Goal: Task Accomplishment & Management: Manage account settings

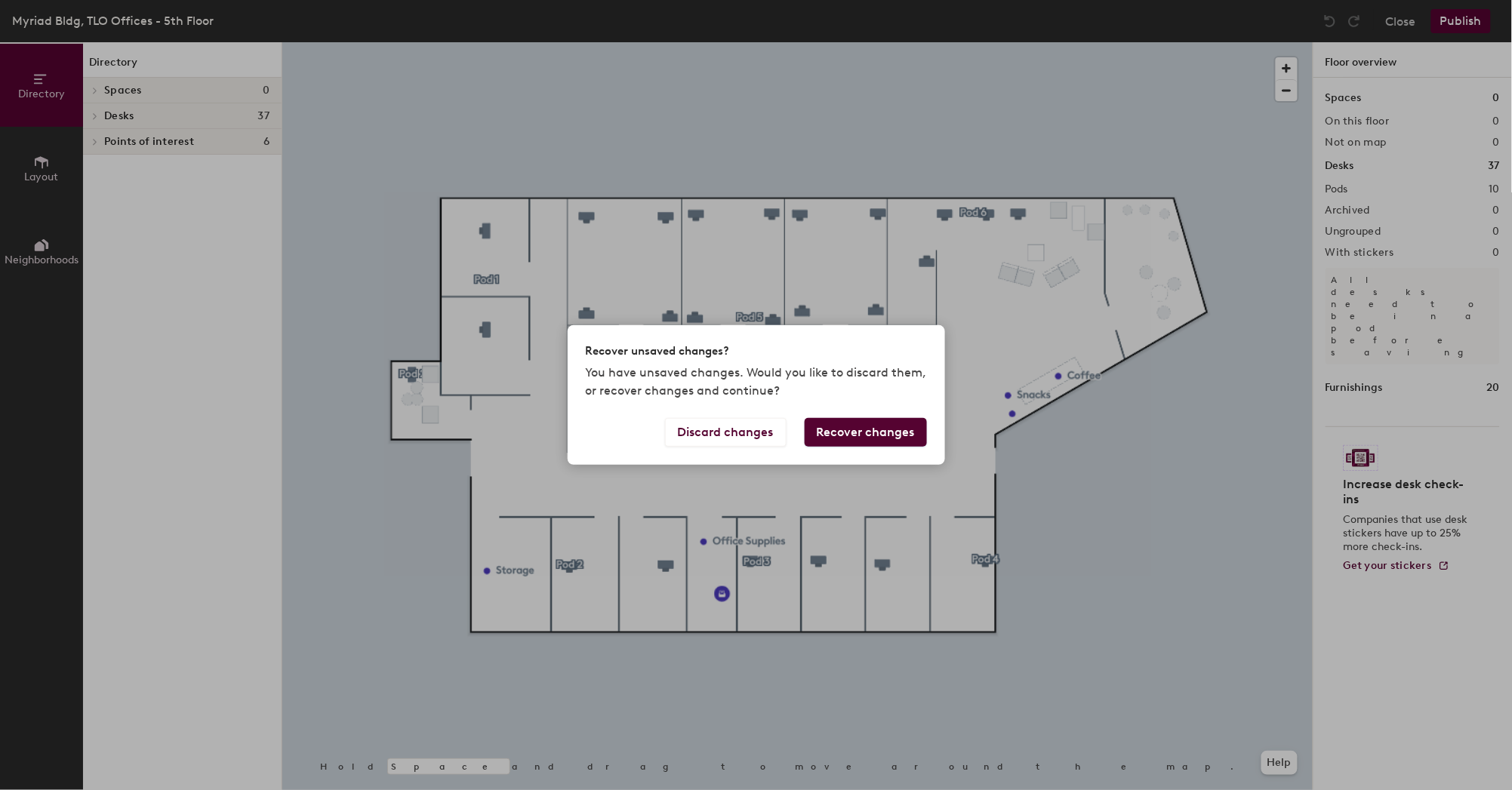
click at [898, 434] on button "Recover changes" at bounding box center [865, 433] width 123 height 29
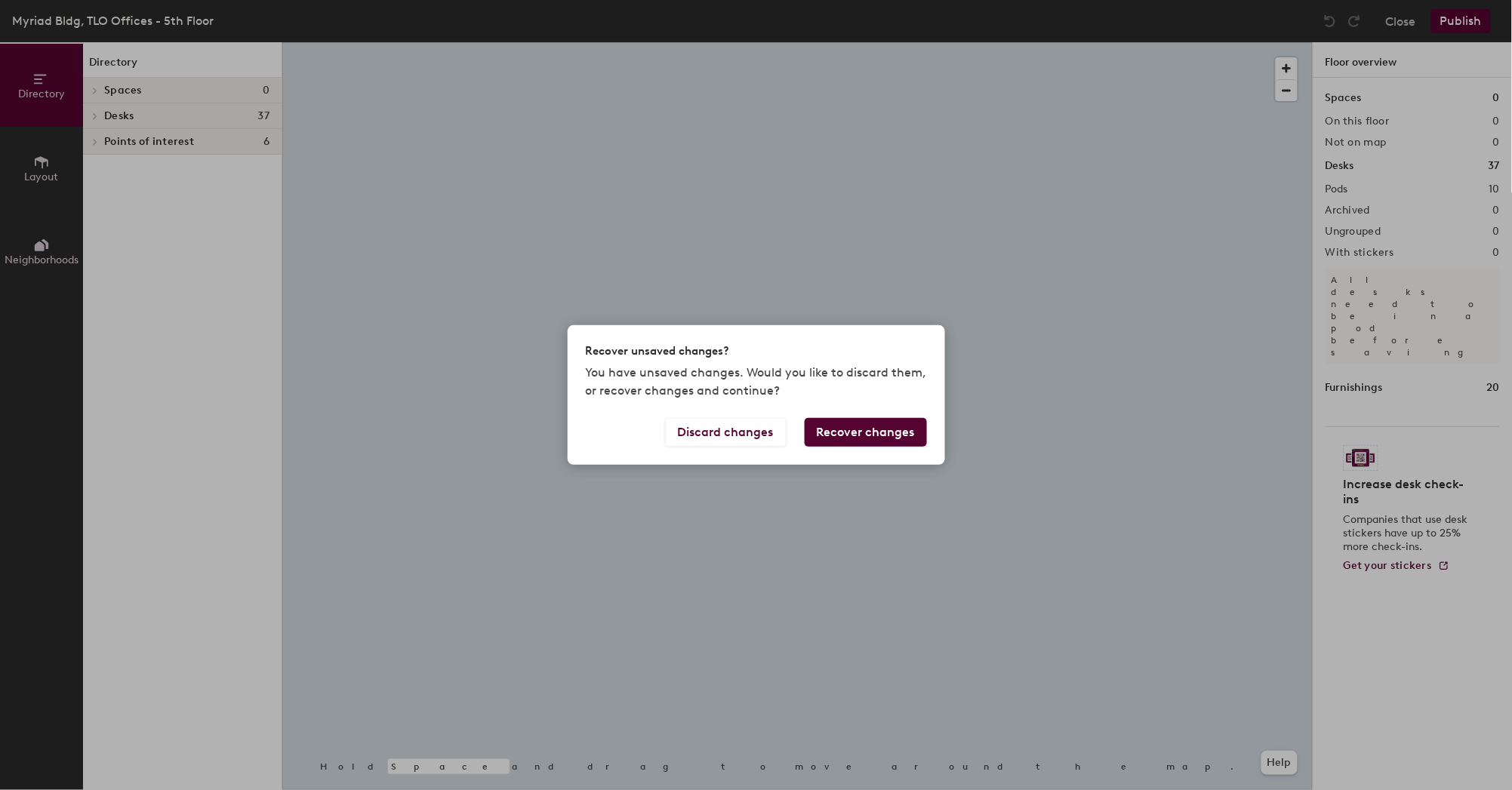
click at [836, 492] on div "Recover unsaved changes? You have unsaved changes. Would you like to discard th…" at bounding box center [756, 395] width 1512 height 790
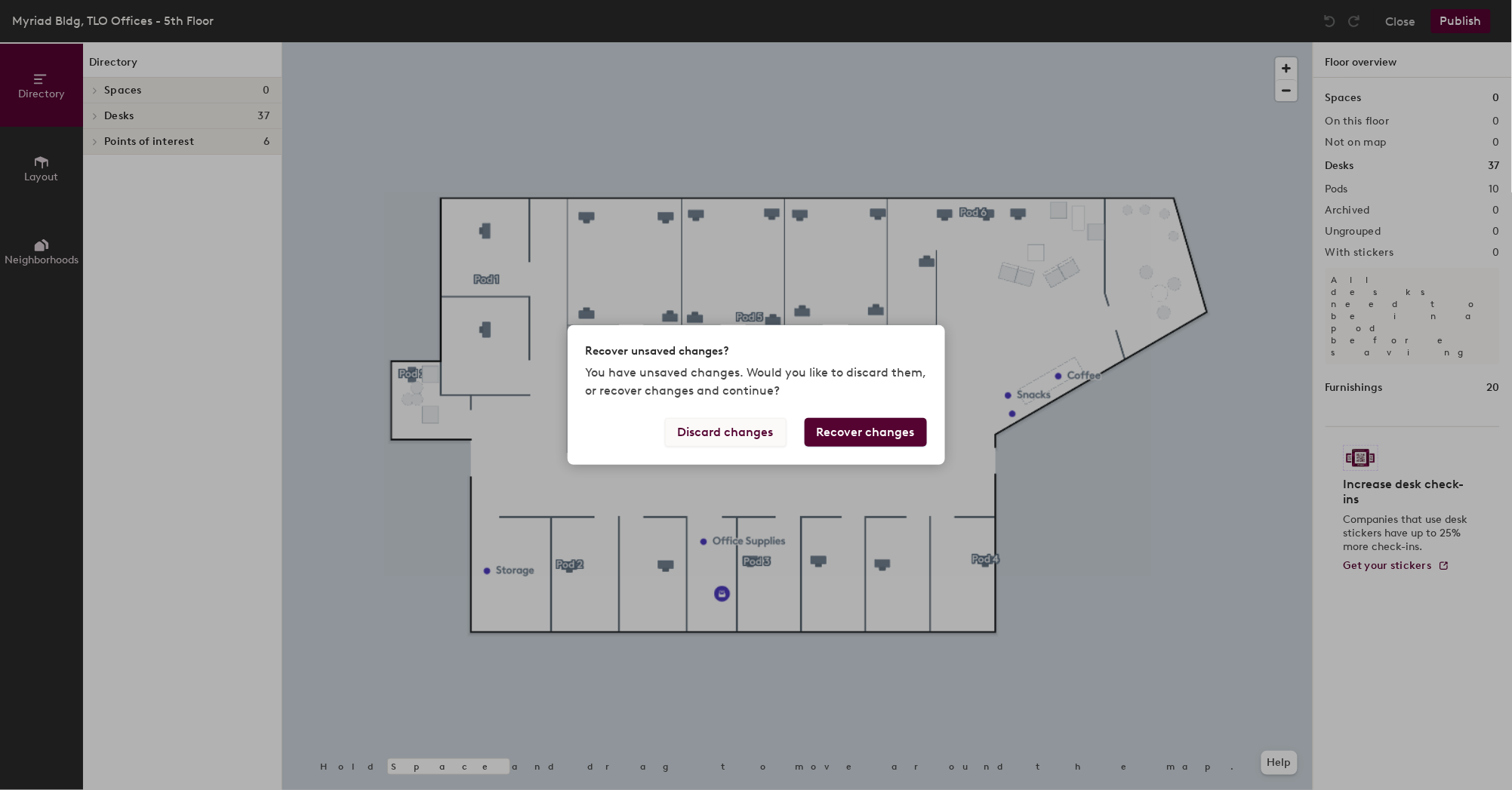
click at [749, 439] on button "Discard changes" at bounding box center [726, 433] width 122 height 29
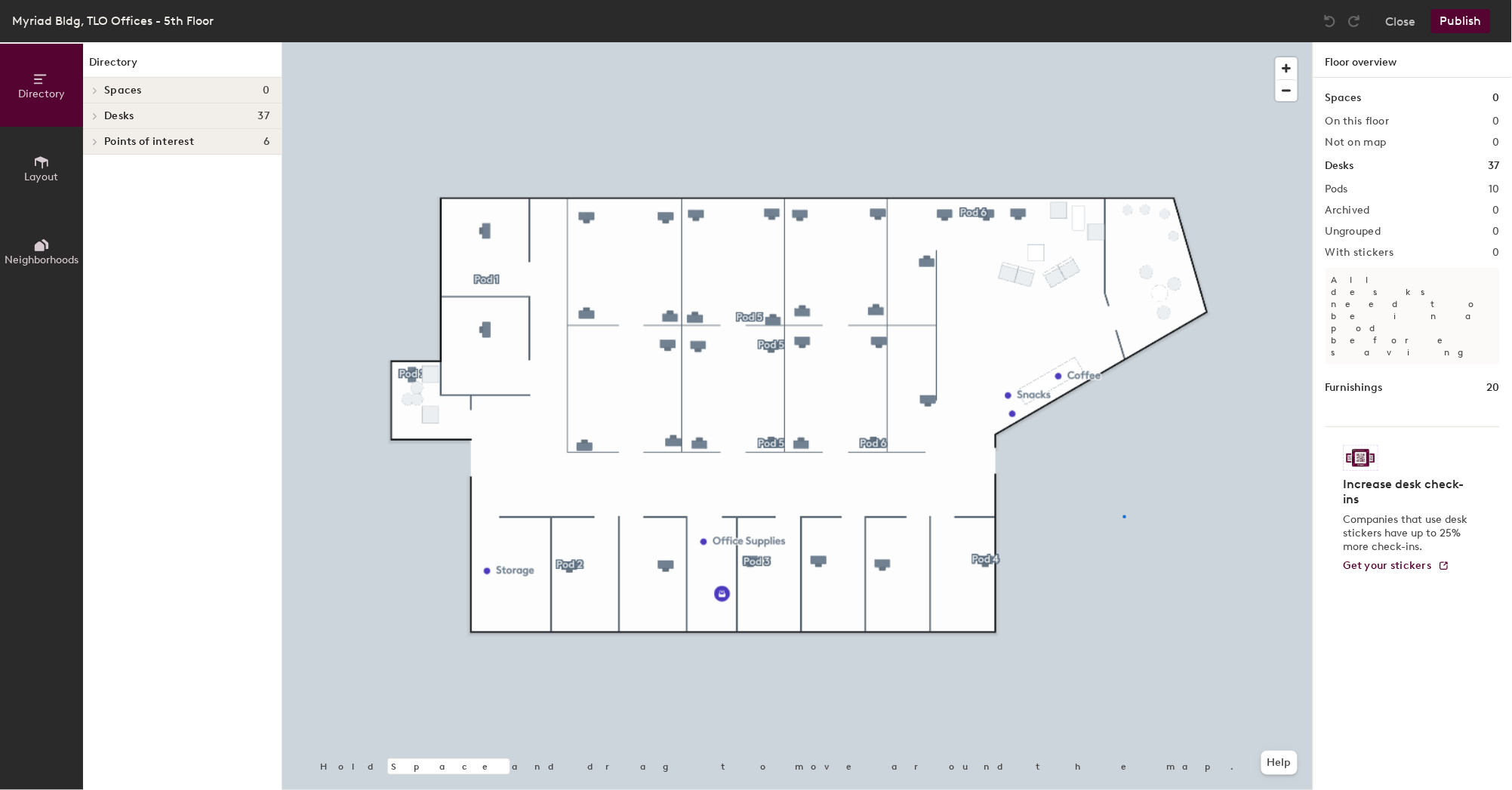
click at [1123, 42] on div at bounding box center [797, 42] width 1030 height 0
